Goal: Navigation & Orientation: Find specific page/section

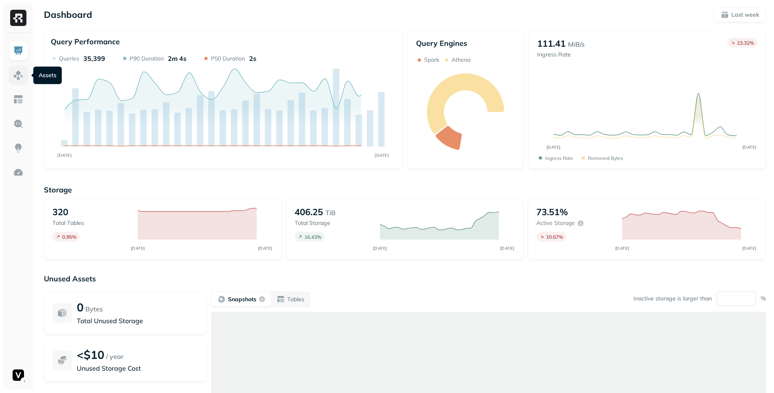
click at [23, 80] on img at bounding box center [18, 75] width 11 height 11
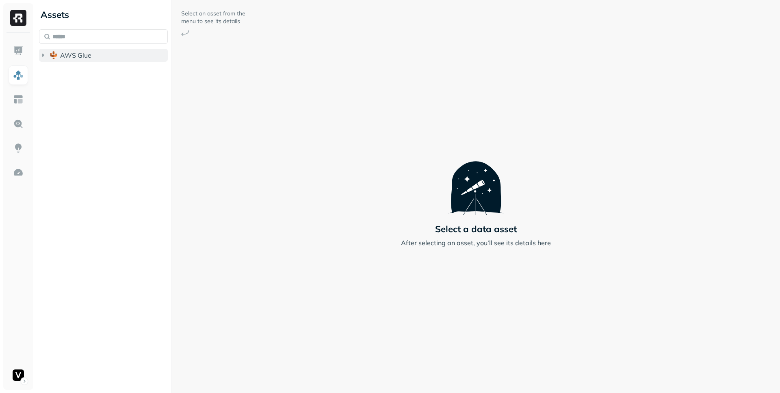
click at [46, 55] on icon "button" at bounding box center [43, 55] width 8 height 8
click at [56, 121] on button "vfs" at bounding box center [107, 119] width 121 height 13
click at [59, 134] on icon "button" at bounding box center [59, 135] width 8 height 8
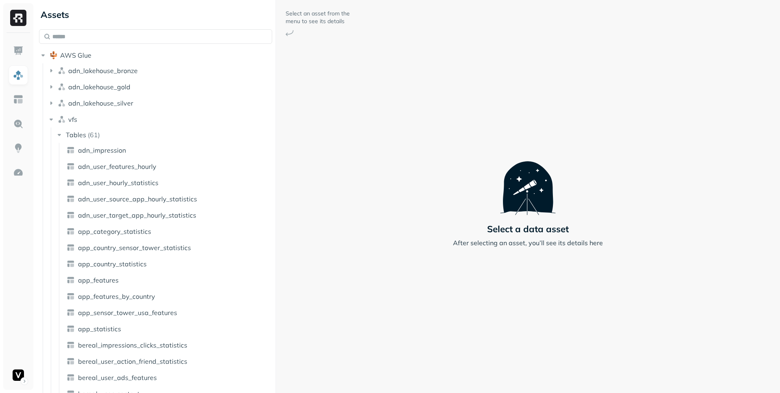
click at [314, 149] on div "Assets AWS Glue adn_lakehouse_bronze adn_lakehouse_gold adn_lakehouse_silver vf…" at bounding box center [408, 196] width 745 height 393
click at [49, 102] on icon "button" at bounding box center [51, 103] width 8 height 8
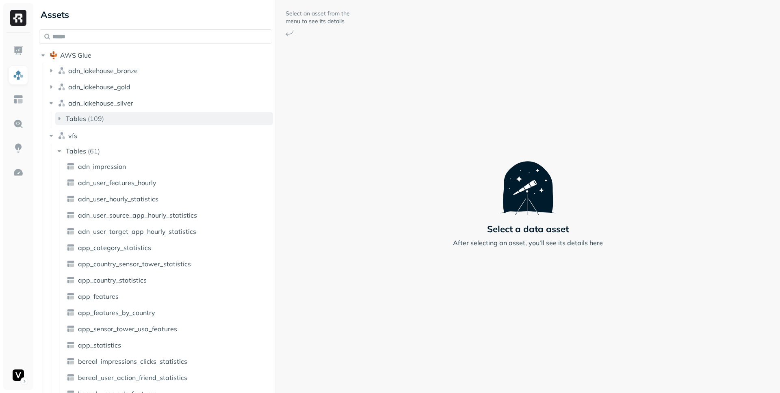
click at [59, 118] on icon "button" at bounding box center [60, 118] width 2 height 3
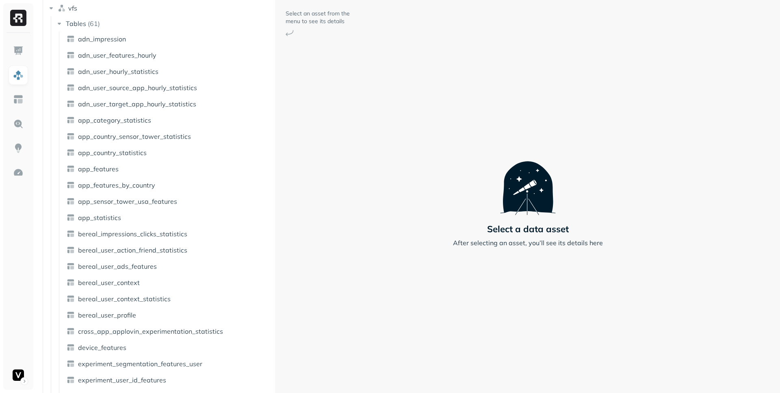
scroll to position [1626, 0]
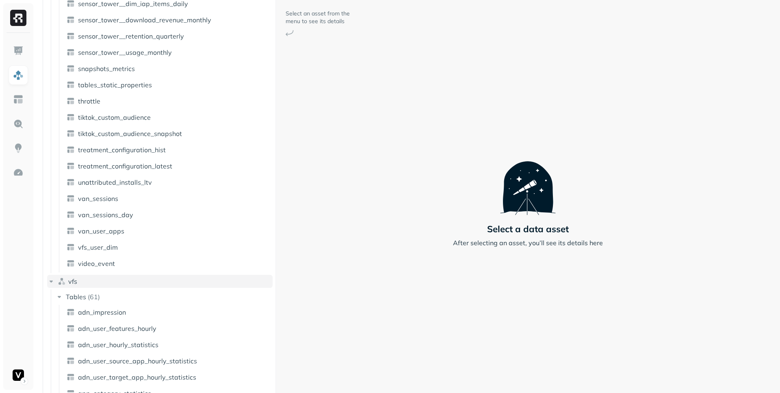
click at [52, 282] on icon "button" at bounding box center [51, 282] width 3 height 2
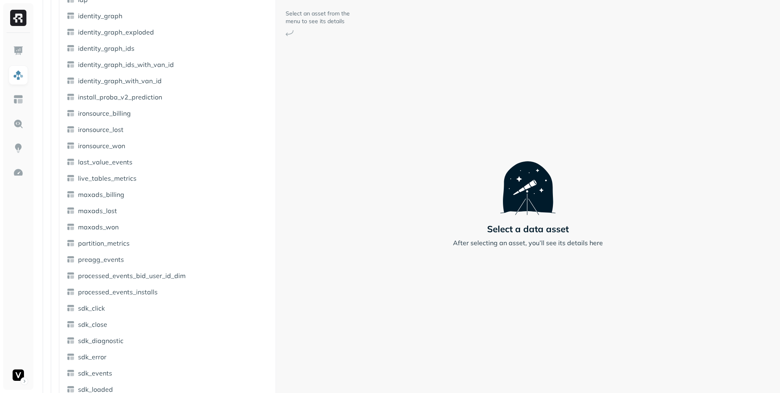
scroll to position [1108, 0]
click at [117, 145] on span "ironsource_won" at bounding box center [101, 147] width 47 height 8
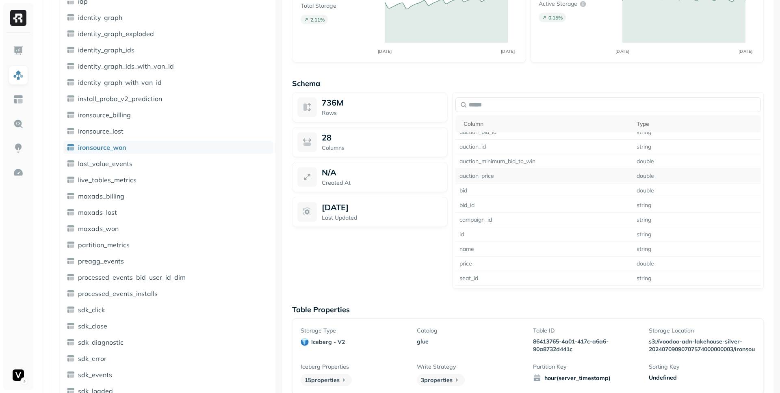
scroll to position [256, 0]
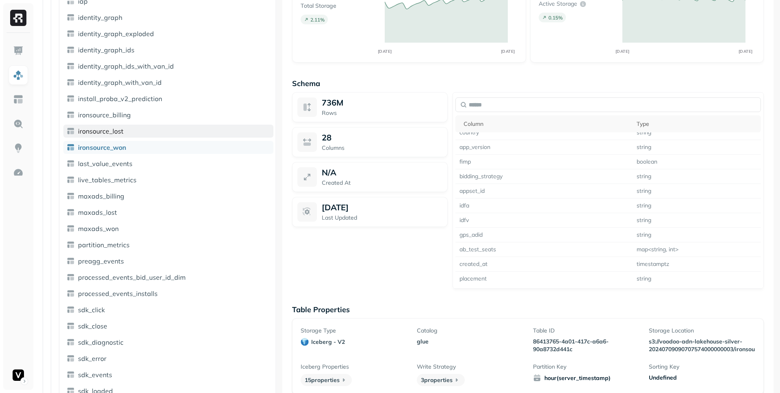
click at [130, 133] on link "ironsource_lost" at bounding box center [168, 131] width 210 height 13
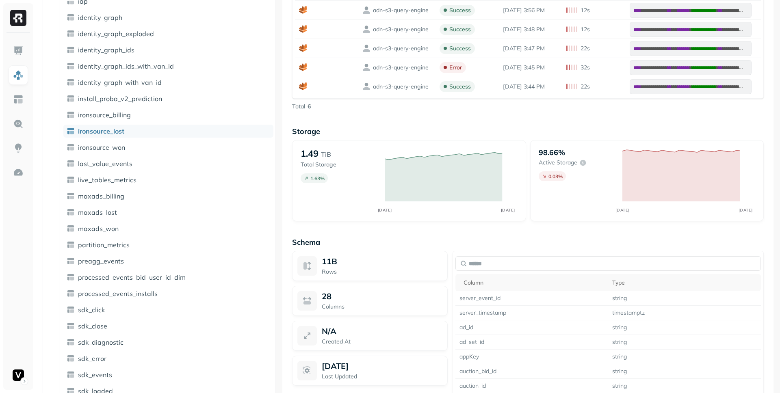
scroll to position [590, 0]
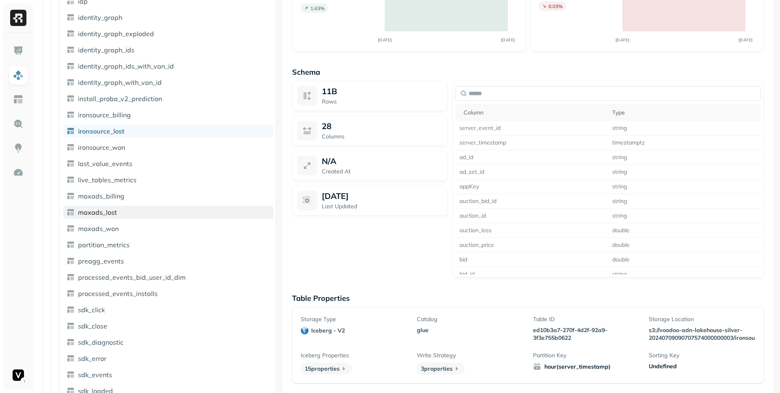
click at [123, 209] on link "maxads_lost" at bounding box center [168, 212] width 210 height 13
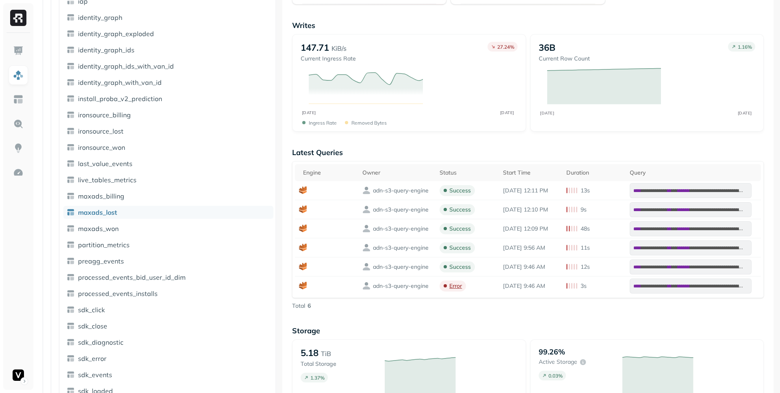
scroll to position [590, 0]
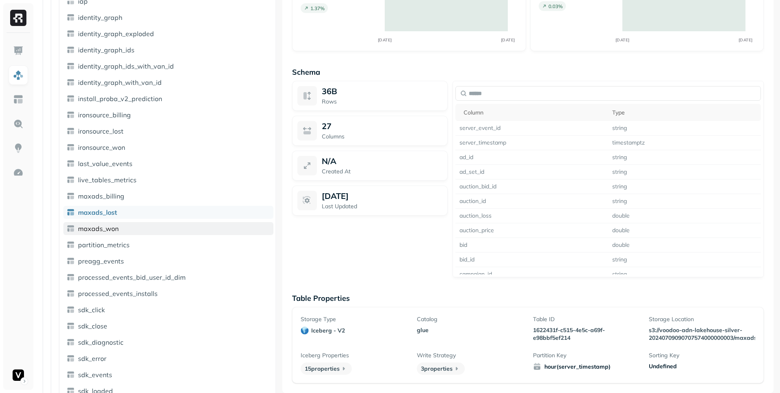
click at [160, 224] on link "maxads_won" at bounding box center [168, 228] width 210 height 13
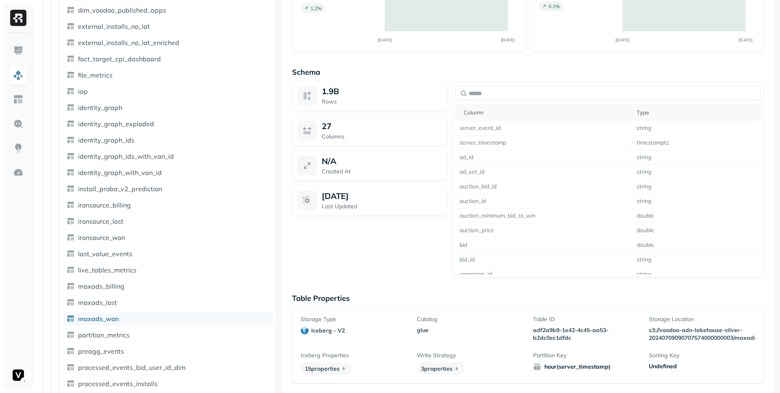
scroll to position [720, 0]
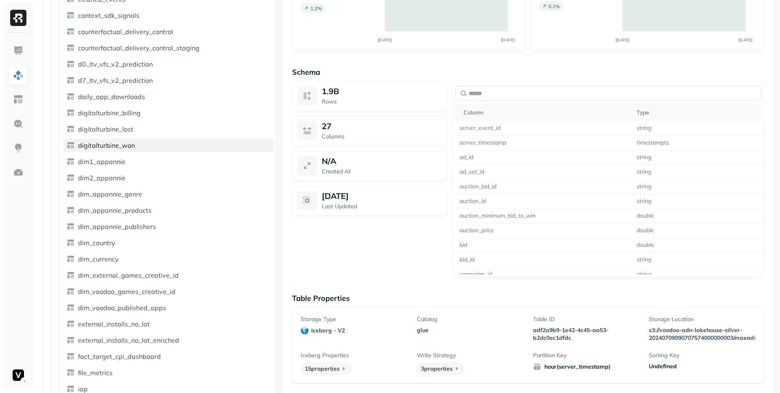
click at [130, 148] on span "digitalturbine_won" at bounding box center [106, 145] width 57 height 8
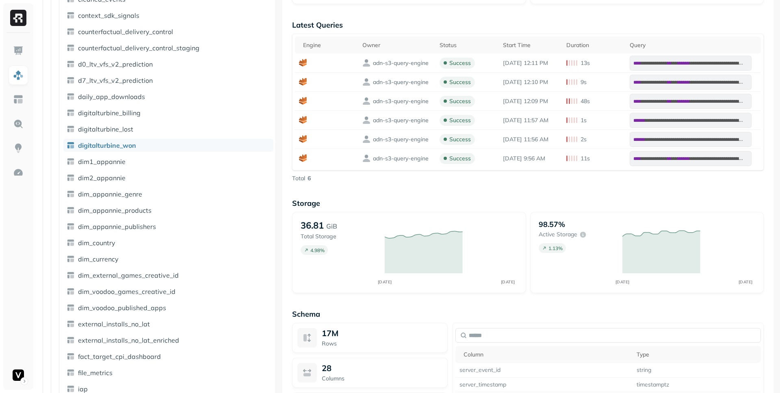
scroll to position [590, 0]
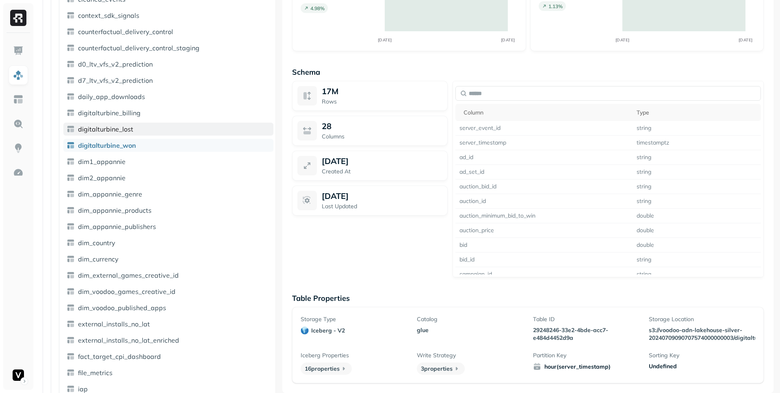
click at [128, 134] on link "digitalturbine_lost" at bounding box center [168, 129] width 210 height 13
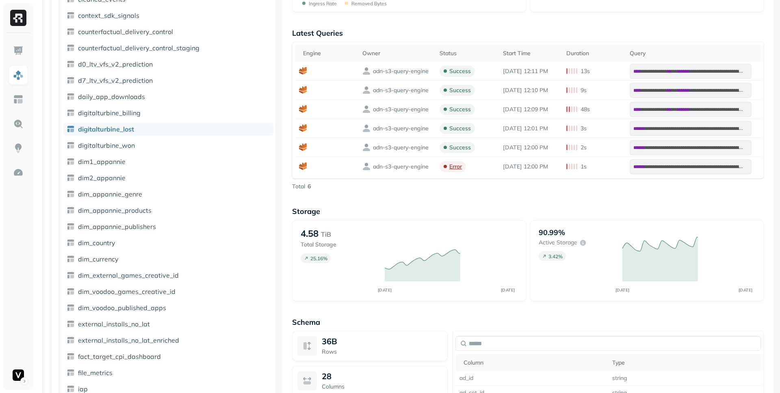
scroll to position [590, 0]
